Goal: Task Accomplishment & Management: Manage account settings

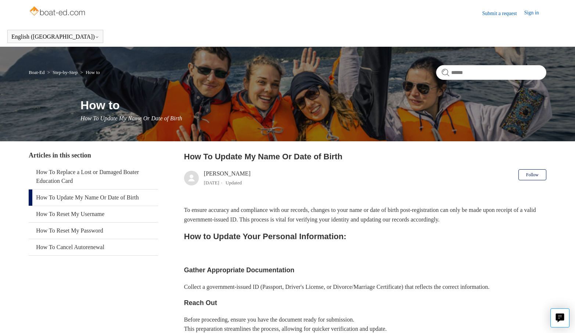
click at [529, 11] on link "Sign in" at bounding box center [536, 13] width 22 height 9
click at [536, 15] on span "Serkan Ketenci" at bounding box center [523, 13] width 36 height 6
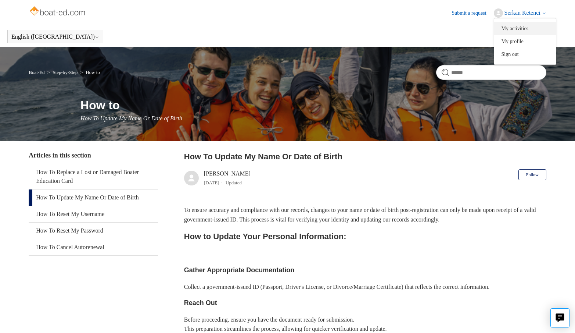
click at [521, 28] on link "My activities" at bounding box center [525, 28] width 62 height 13
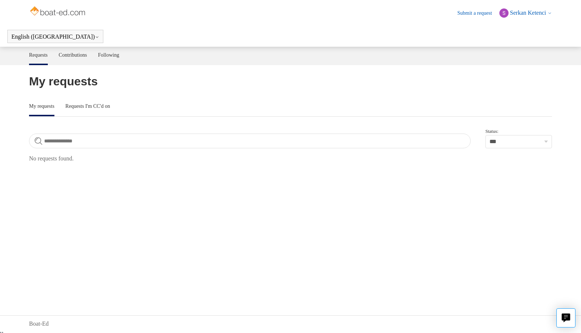
click at [525, 10] on span "Serkan Ketenci" at bounding box center [528, 13] width 36 height 6
click at [524, 43] on link "My profile" at bounding box center [531, 41] width 62 height 13
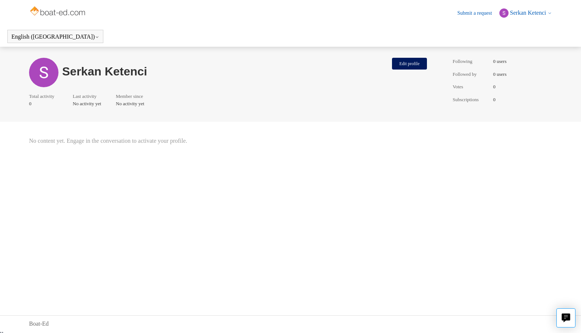
click at [542, 14] on span "Serkan Ketenci" at bounding box center [528, 13] width 36 height 6
click at [518, 53] on link "Sign out" at bounding box center [531, 54] width 62 height 13
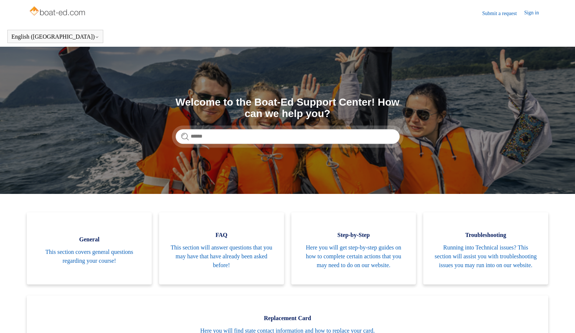
click at [539, 15] on link "Sign in" at bounding box center [536, 13] width 22 height 9
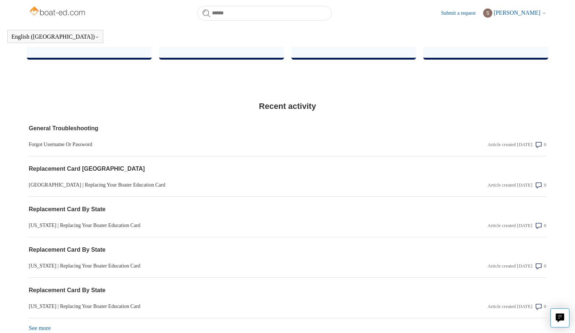
scroll to position [575, 0]
